Goal: Task Accomplishment & Management: Manage account settings

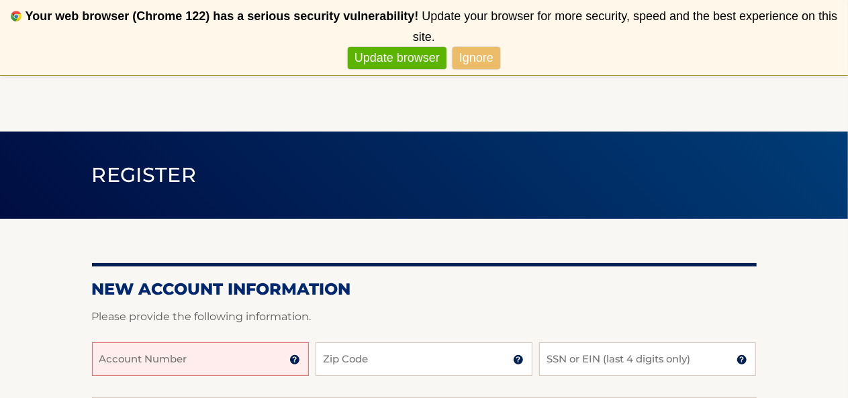
click at [227, 365] on input "Account Number" at bounding box center [200, 360] width 217 height 34
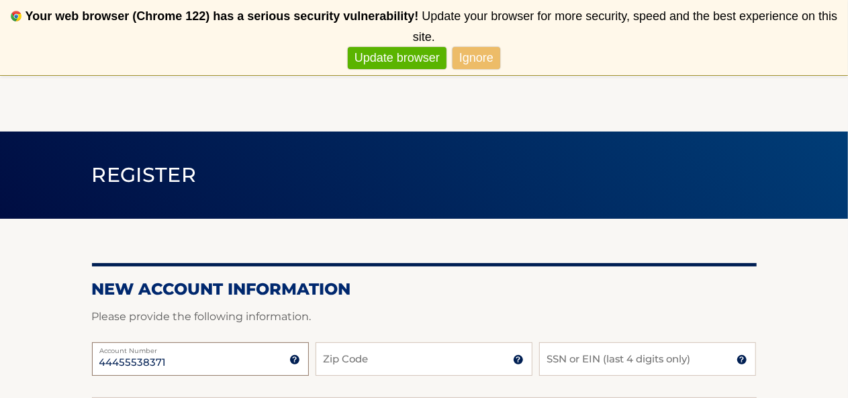
type input "44455538371"
type input "11542"
click at [480, 47] on link "Ignore" at bounding box center [477, 58] width 48 height 22
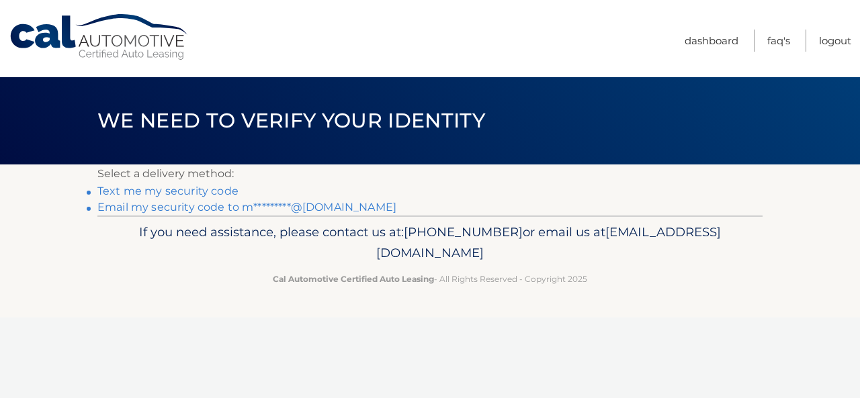
click at [202, 206] on link "Email my security code to m*********@[DOMAIN_NAME]" at bounding box center [246, 207] width 299 height 13
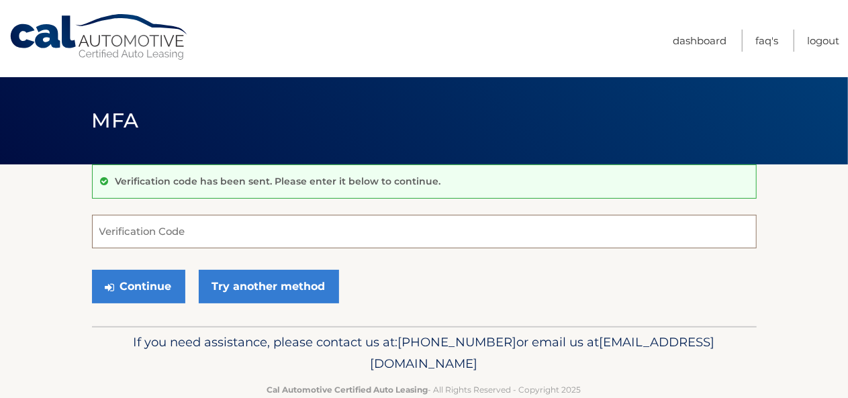
click at [175, 228] on input "Verification Code" at bounding box center [424, 232] width 665 height 34
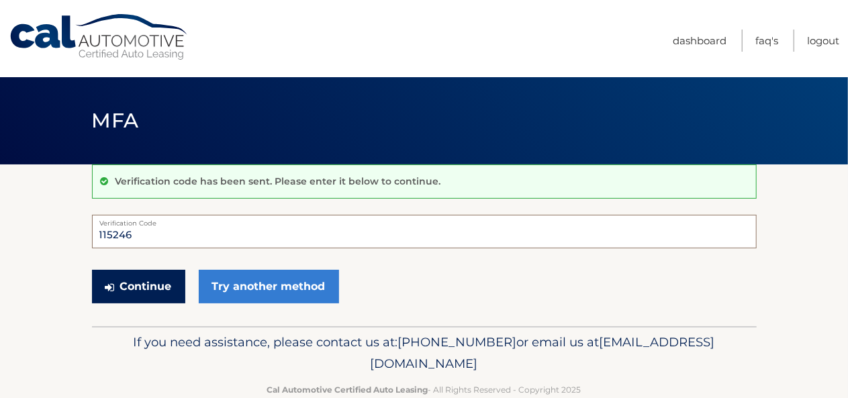
type input "115246"
click at [146, 289] on button "Continue" at bounding box center [138, 287] width 93 height 34
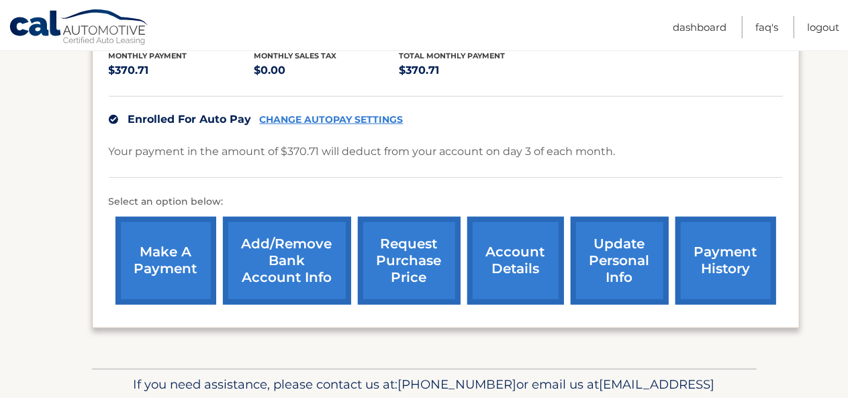
scroll to position [297, 0]
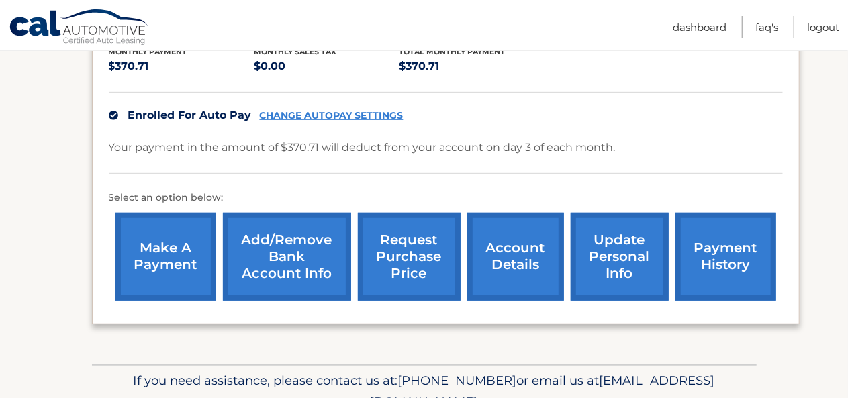
click at [702, 271] on link "payment history" at bounding box center [726, 257] width 101 height 88
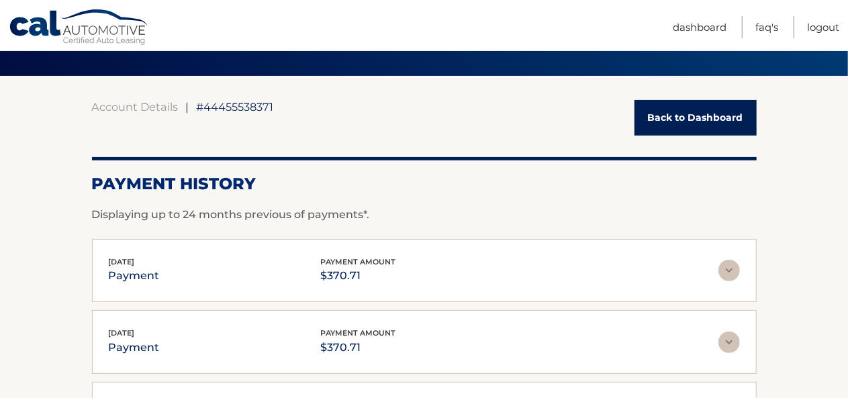
scroll to position [93, 0]
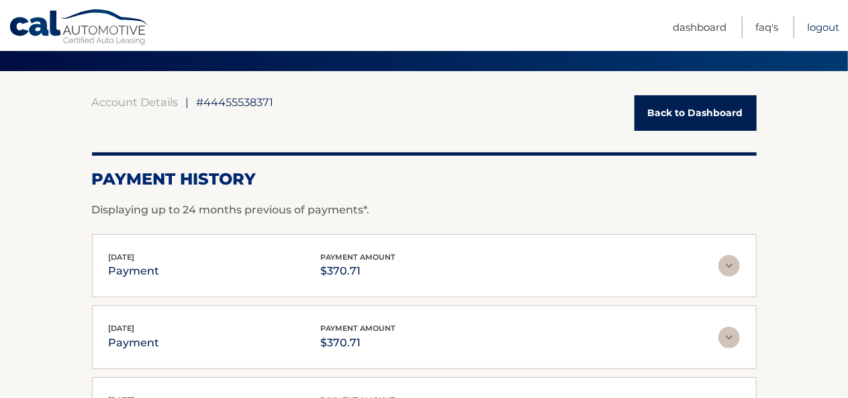
click at [831, 24] on link "Logout" at bounding box center [823, 27] width 32 height 22
